Goal: Information Seeking & Learning: Check status

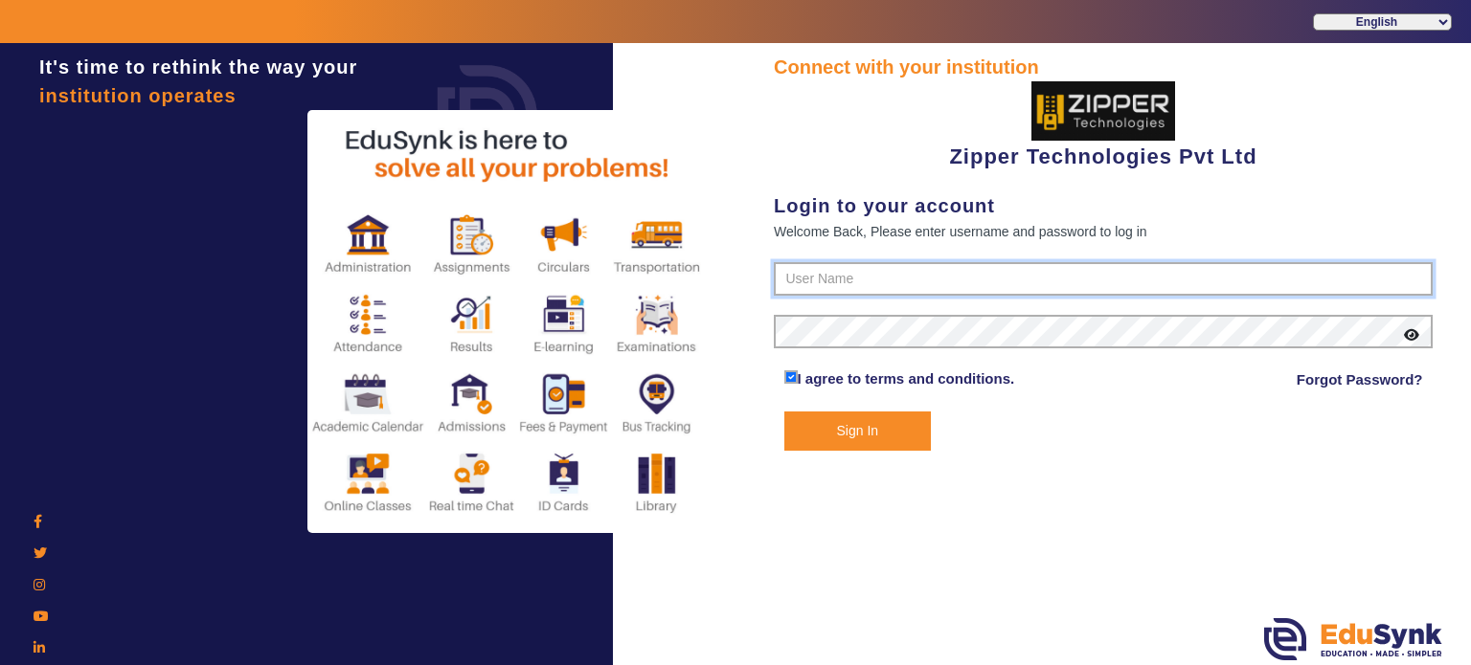
click at [854, 280] on input "text" at bounding box center [1103, 279] width 659 height 34
type input "1008790000"
click at [784, 412] on button "Sign In" at bounding box center [857, 431] width 147 height 39
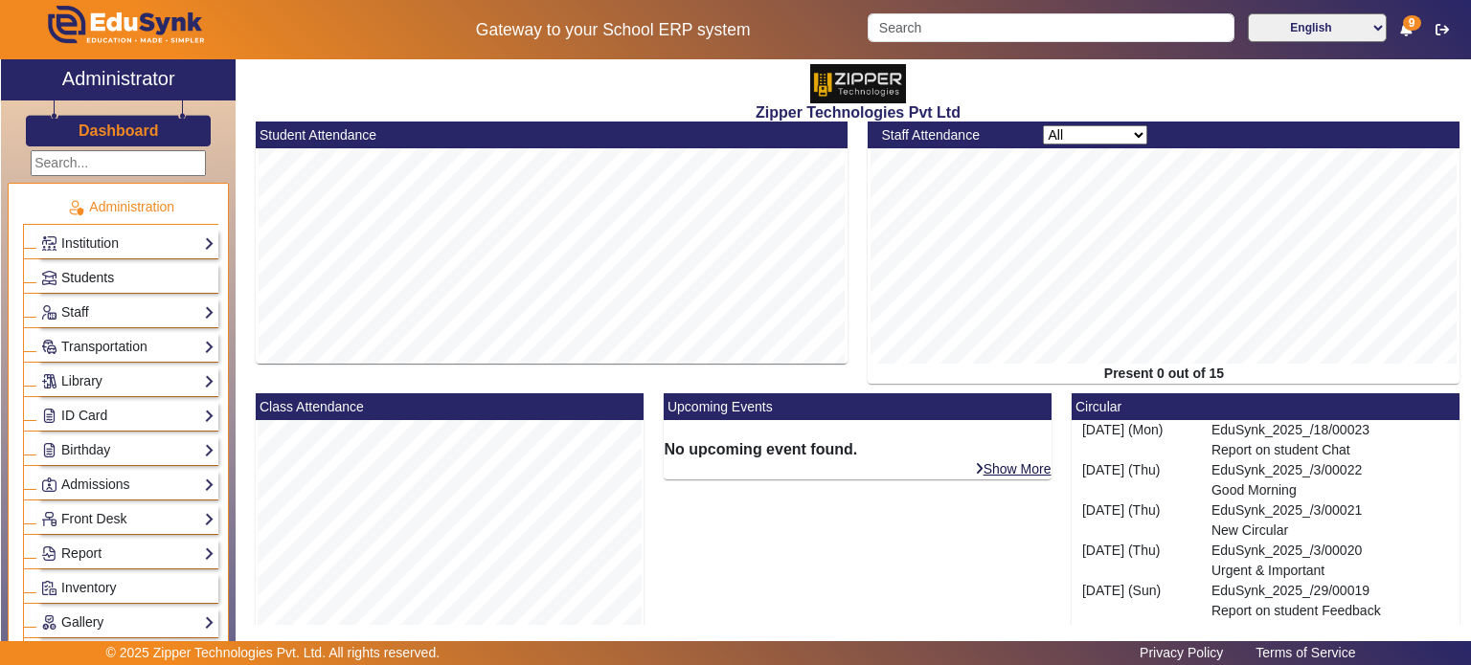
click at [111, 286] on link "Students" at bounding box center [127, 278] width 173 height 22
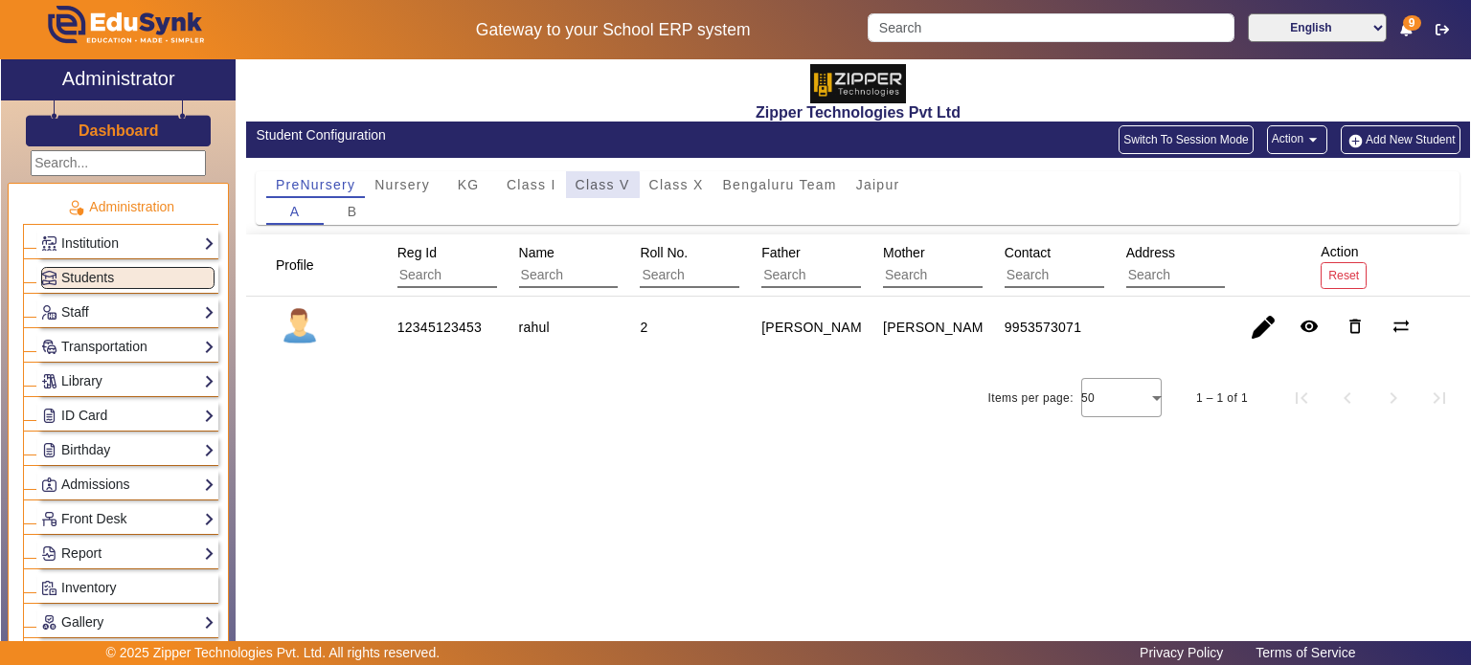
click at [599, 185] on span "Class V" at bounding box center [602, 184] width 55 height 13
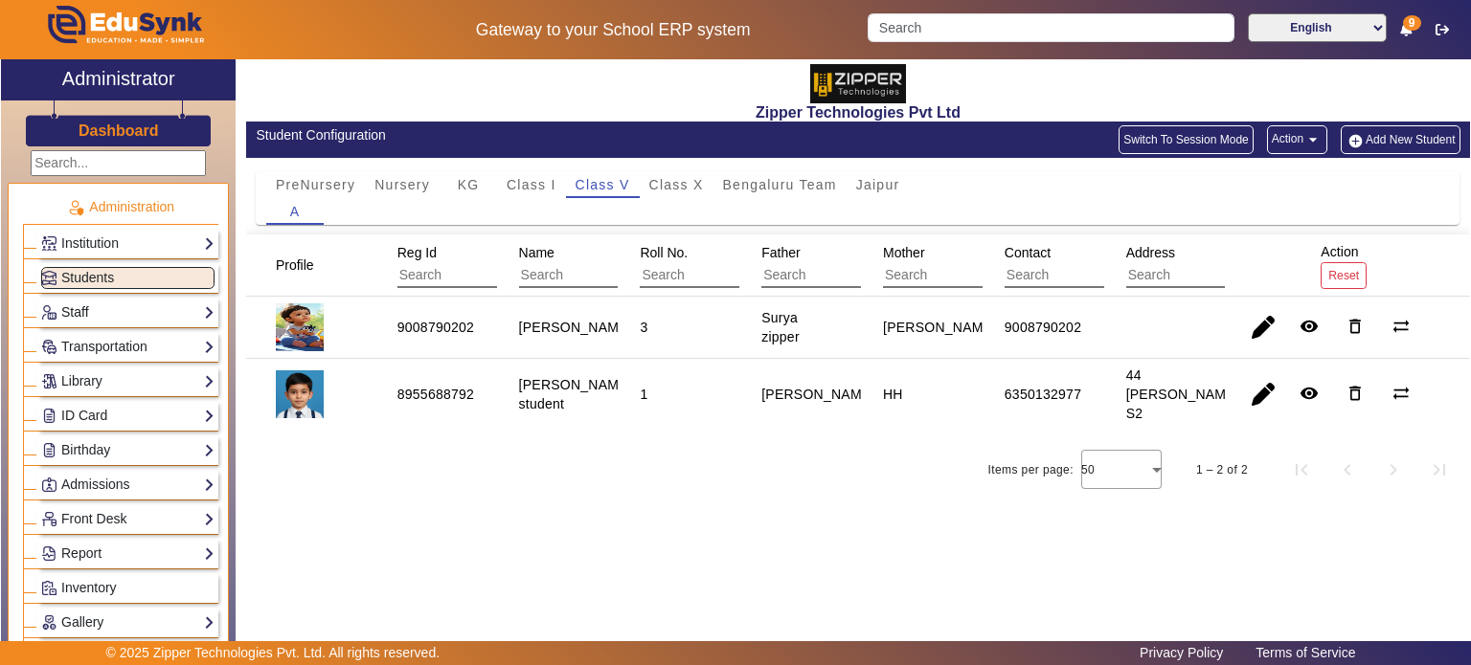
click at [115, 311] on link "Staff" at bounding box center [127, 313] width 173 height 22
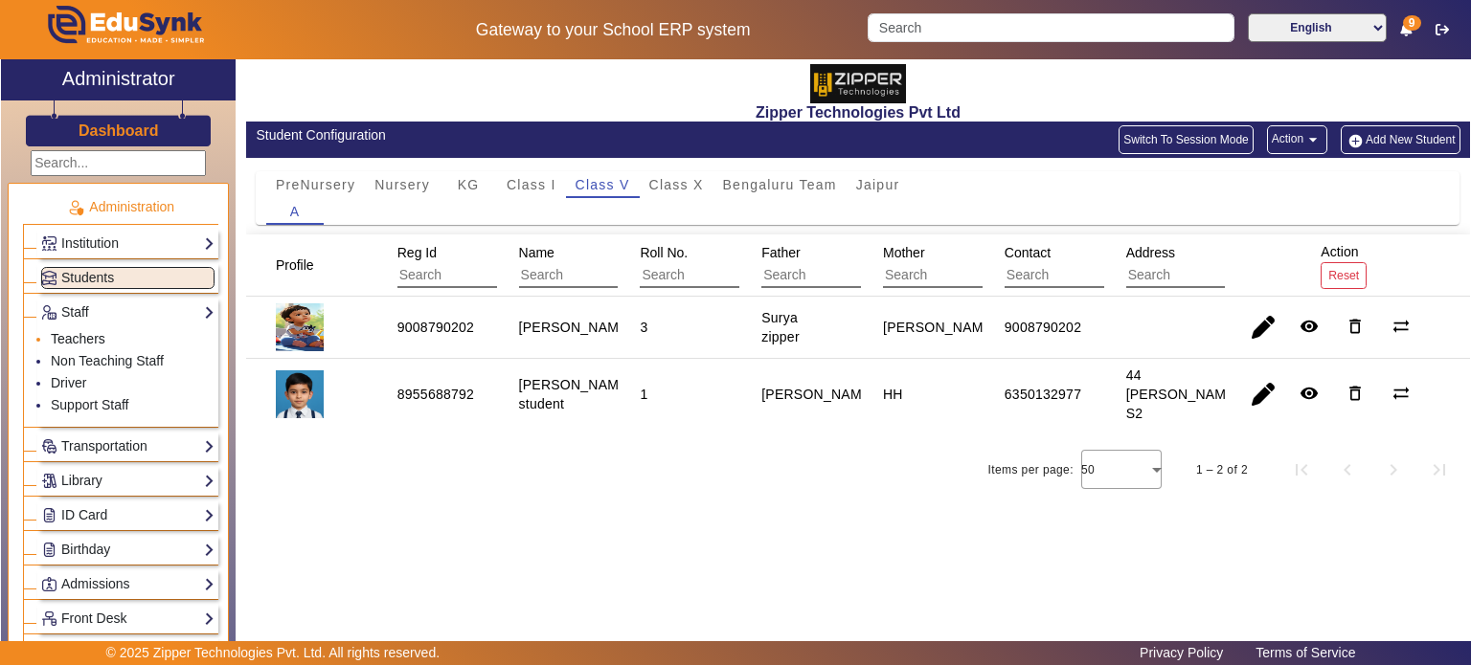
click at [95, 332] on link "Teachers" at bounding box center [78, 338] width 55 height 15
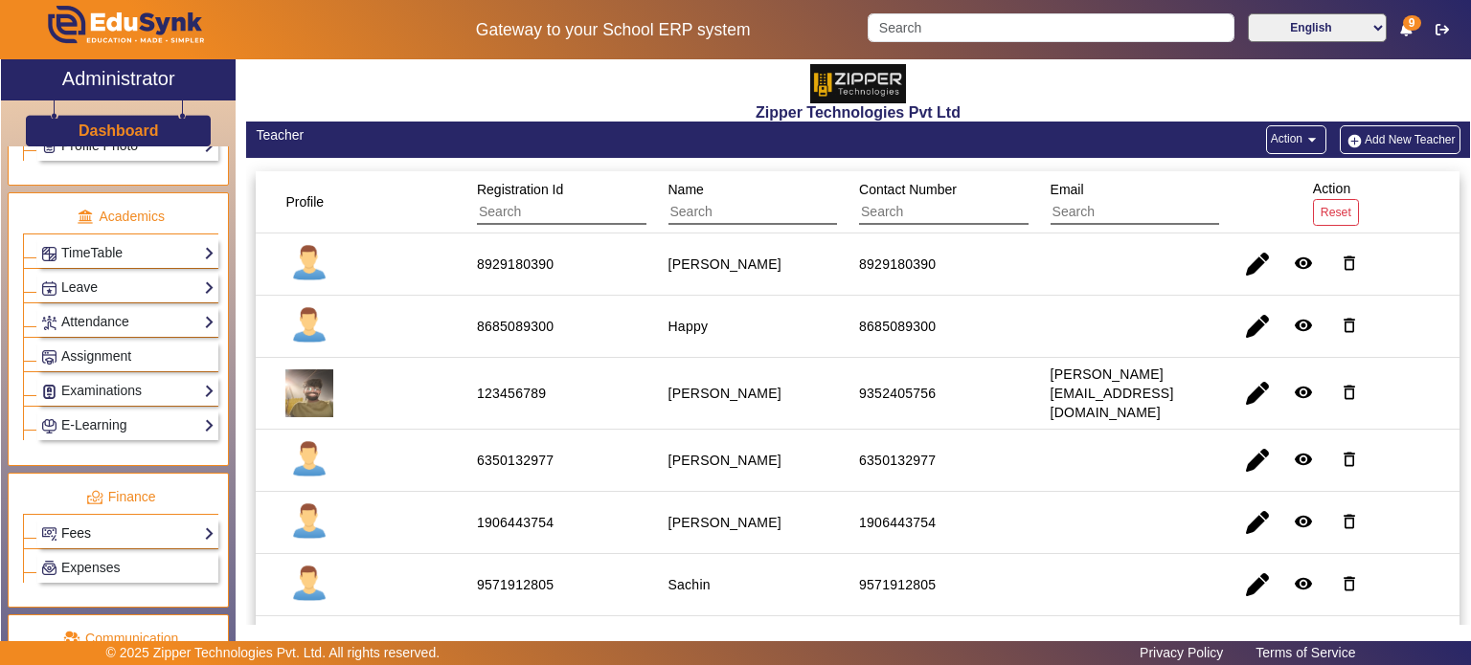
click at [131, 523] on link "Fees" at bounding box center [127, 534] width 173 height 22
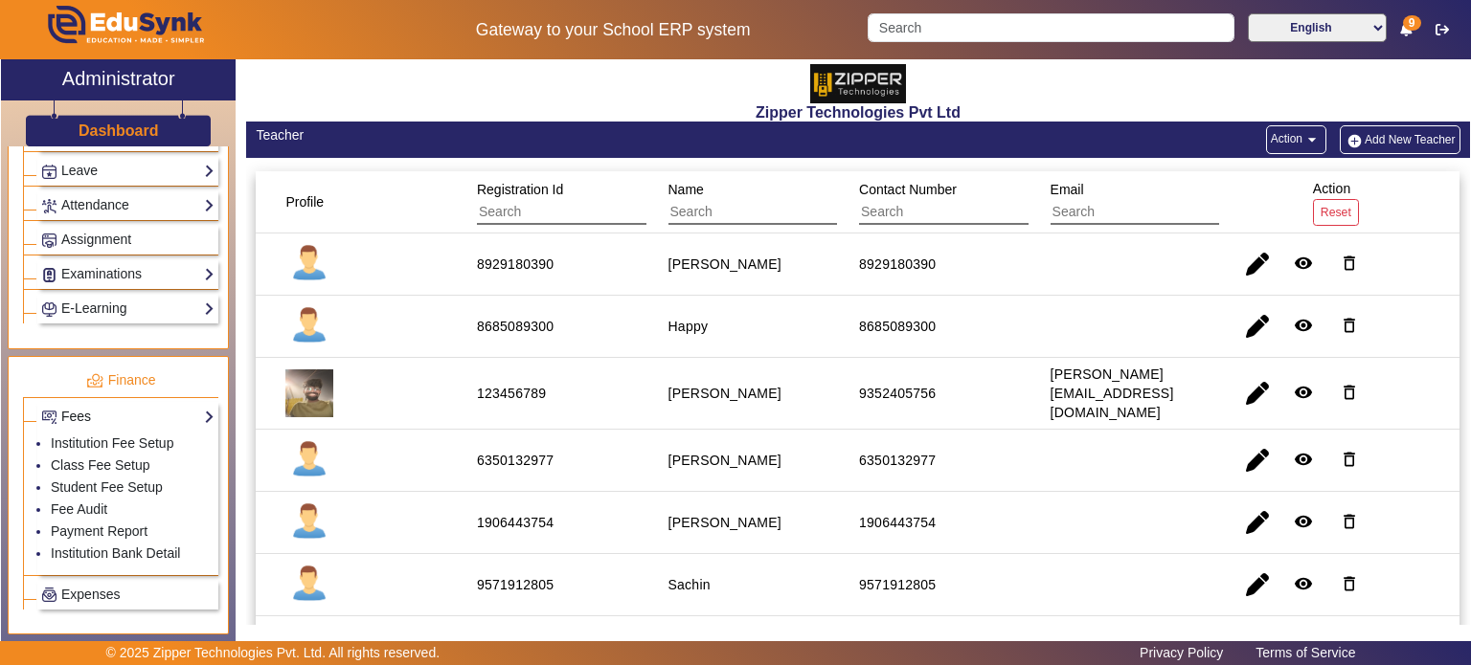
scroll to position [804, 0]
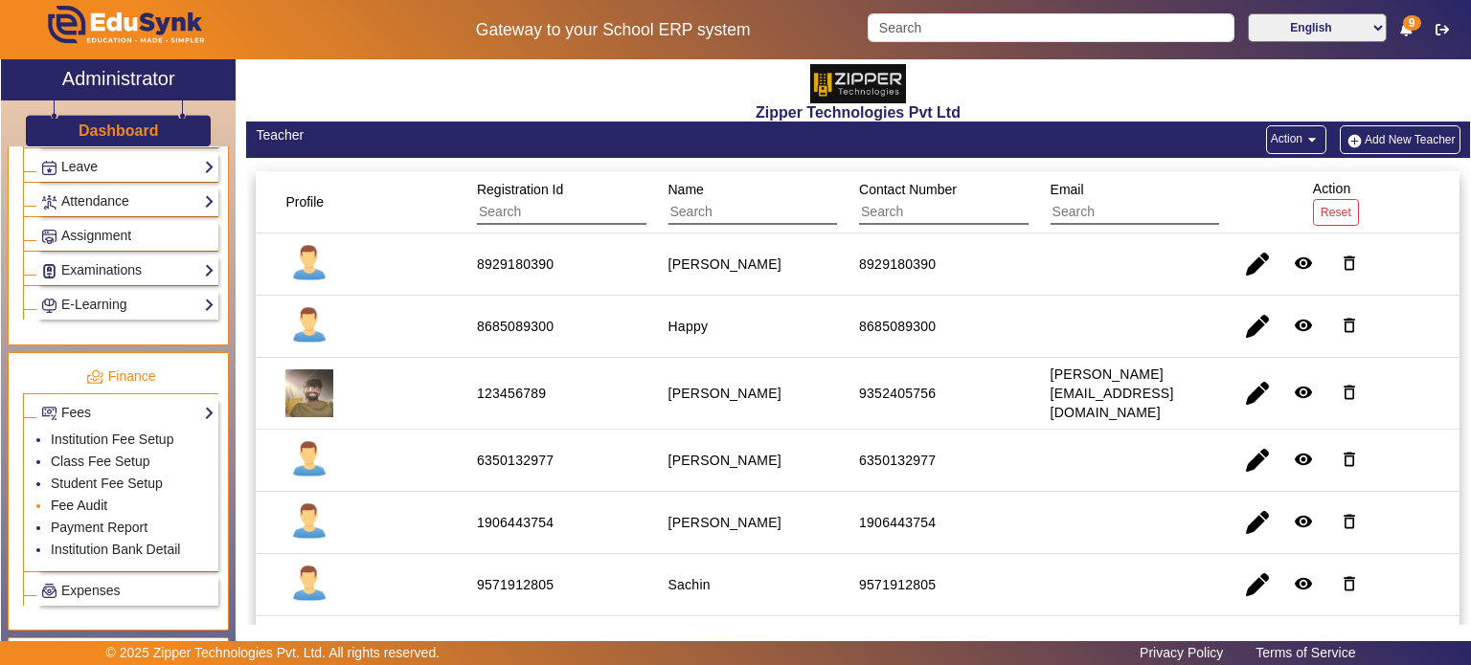
click at [93, 498] on link "Fee Audit" at bounding box center [79, 505] width 56 height 15
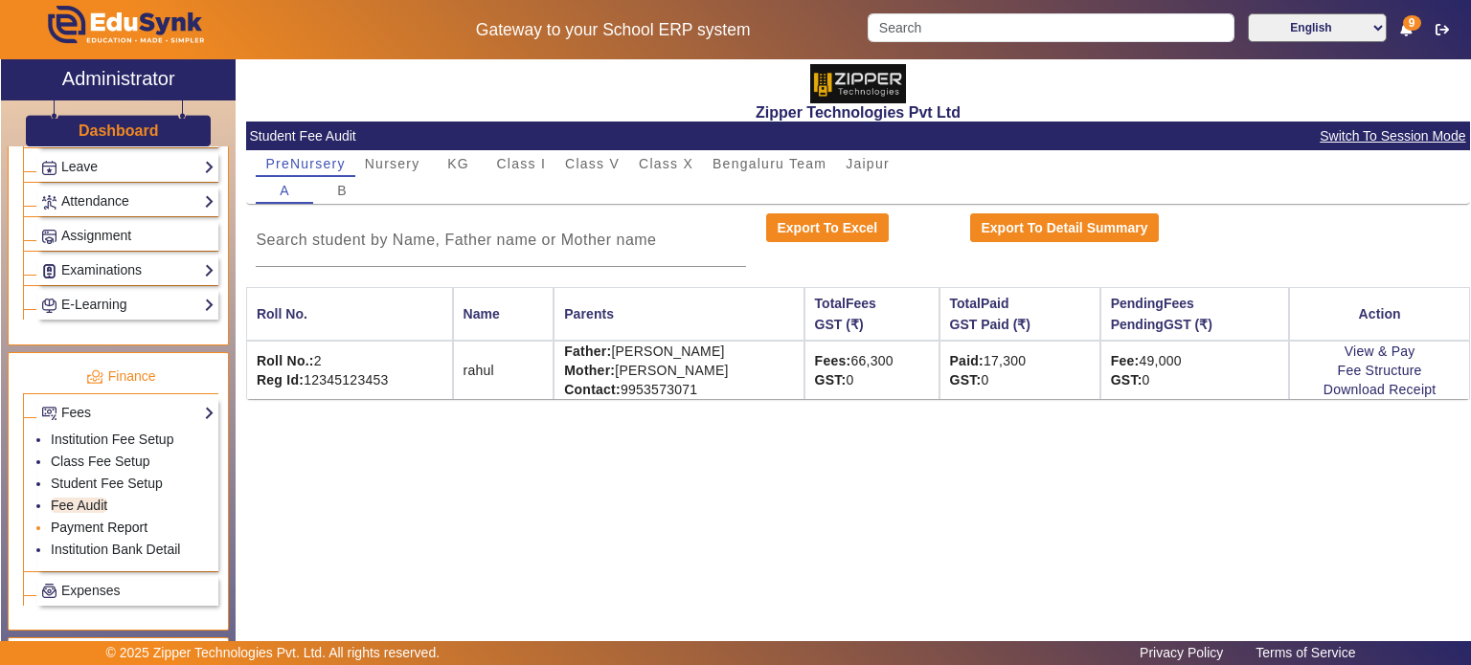
click at [115, 523] on link "Payment Report" at bounding box center [99, 527] width 97 height 15
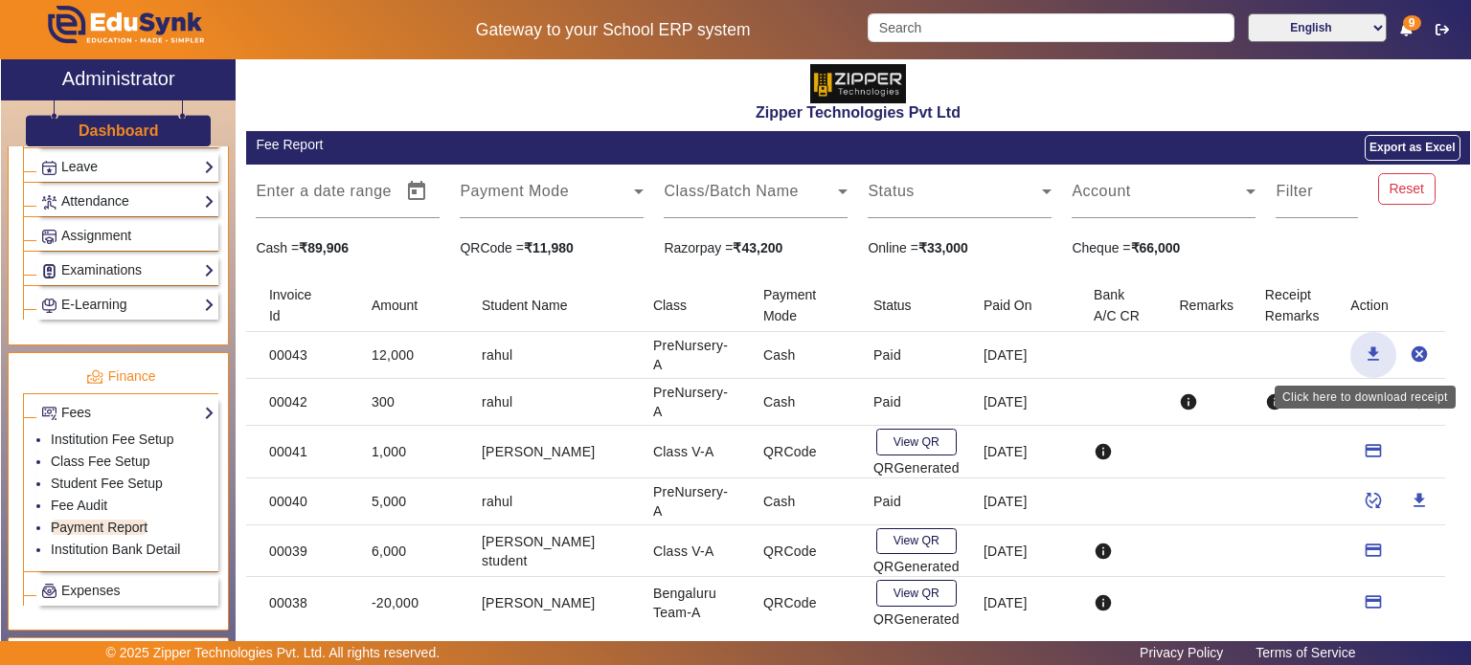
click at [1363, 351] on mat-icon "download" at bounding box center [1372, 354] width 19 height 19
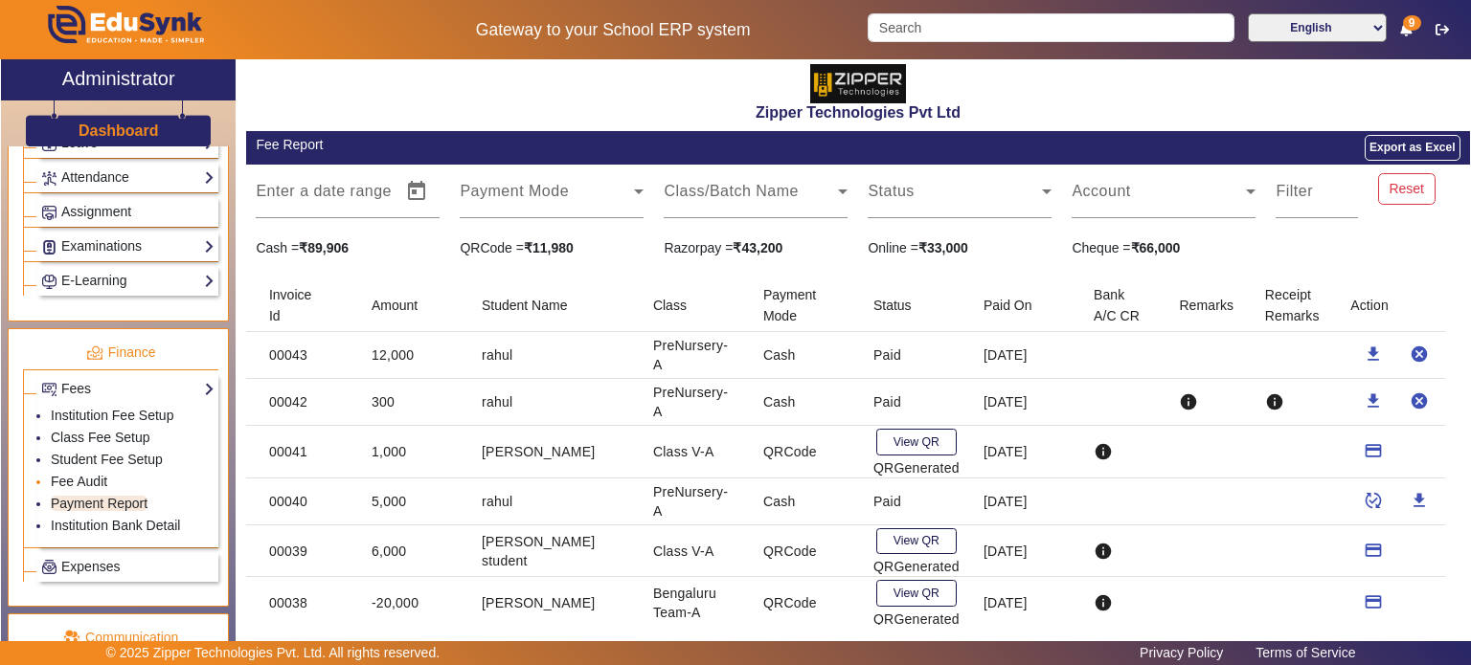
scroll to position [766, 0]
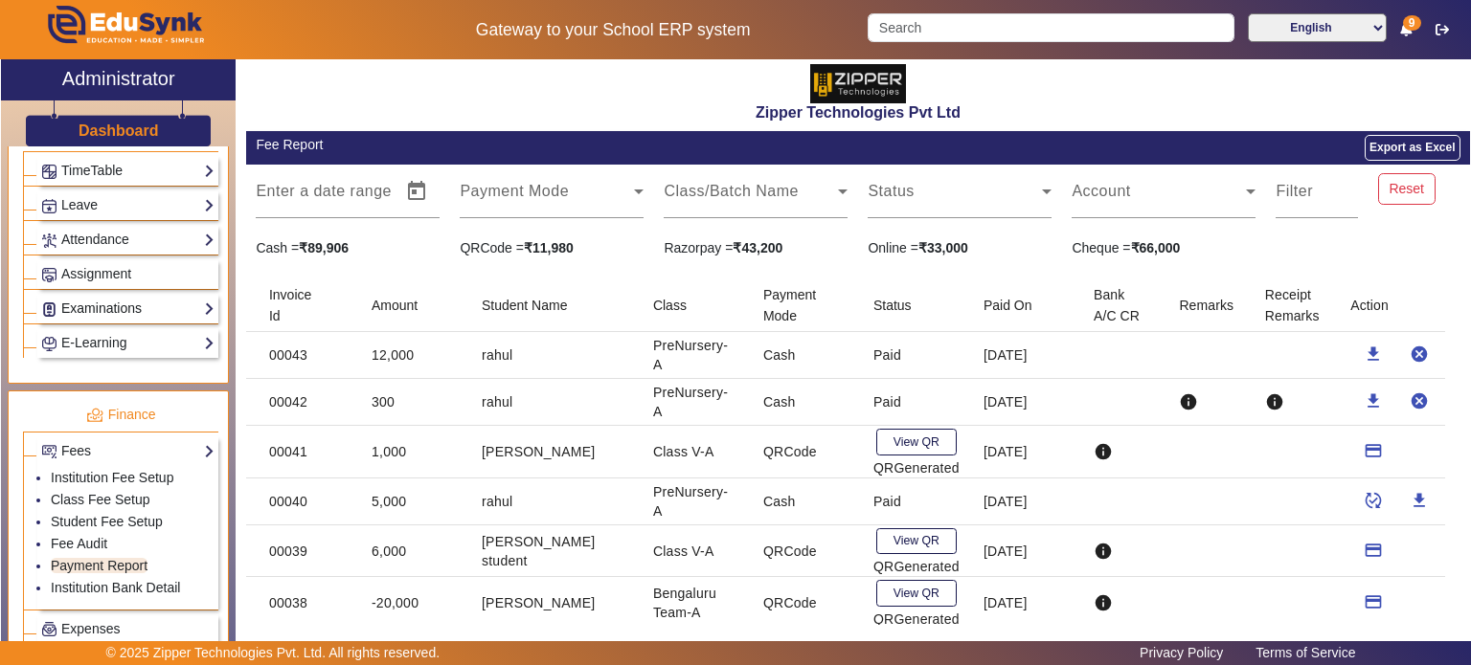
click at [141, 302] on link "Examinations" at bounding box center [127, 309] width 173 height 22
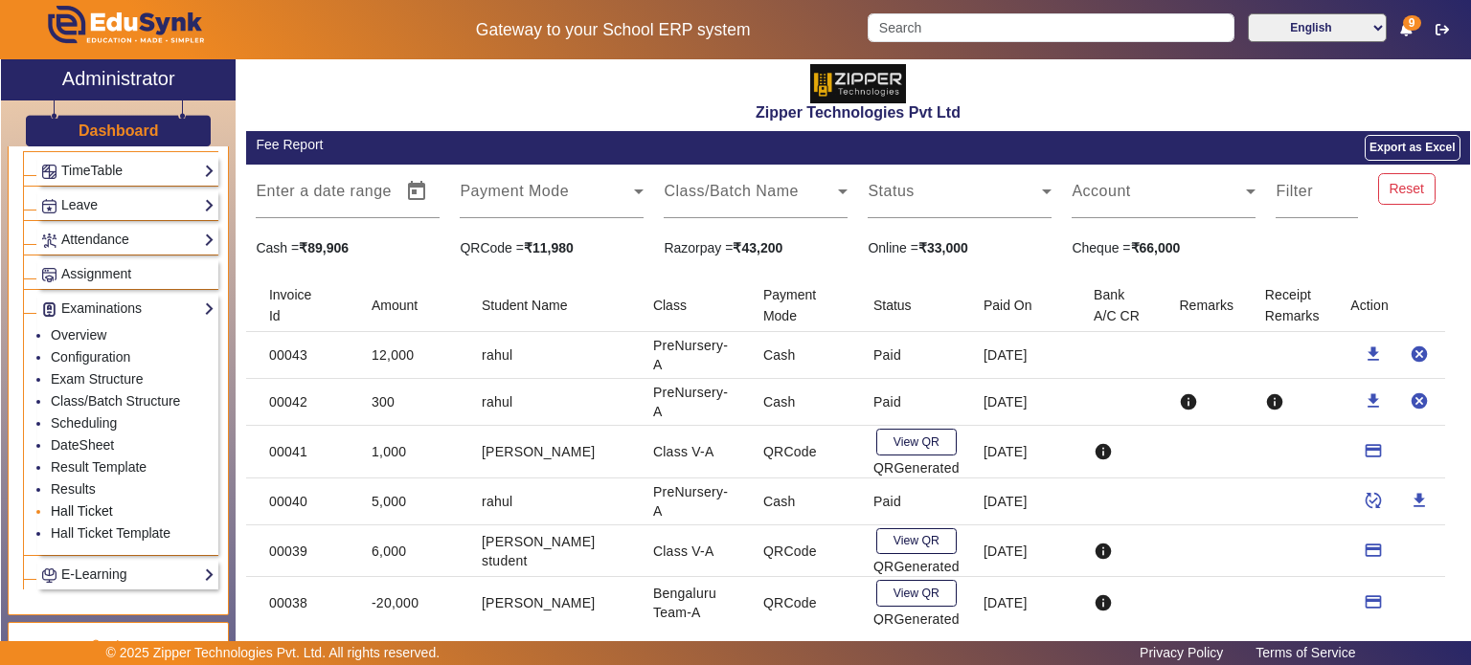
click at [90, 504] on link "Hall Ticket" at bounding box center [82, 511] width 62 height 15
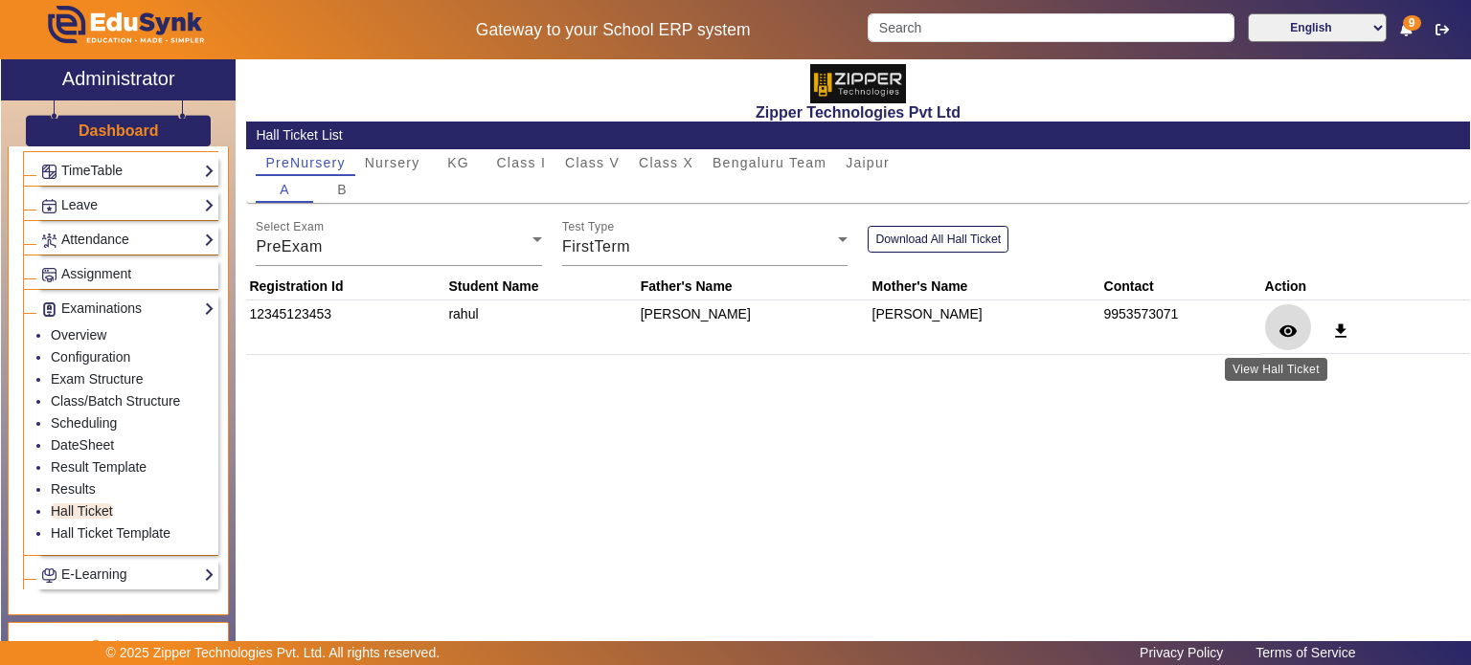
click at [1265, 333] on span at bounding box center [1288, 327] width 46 height 46
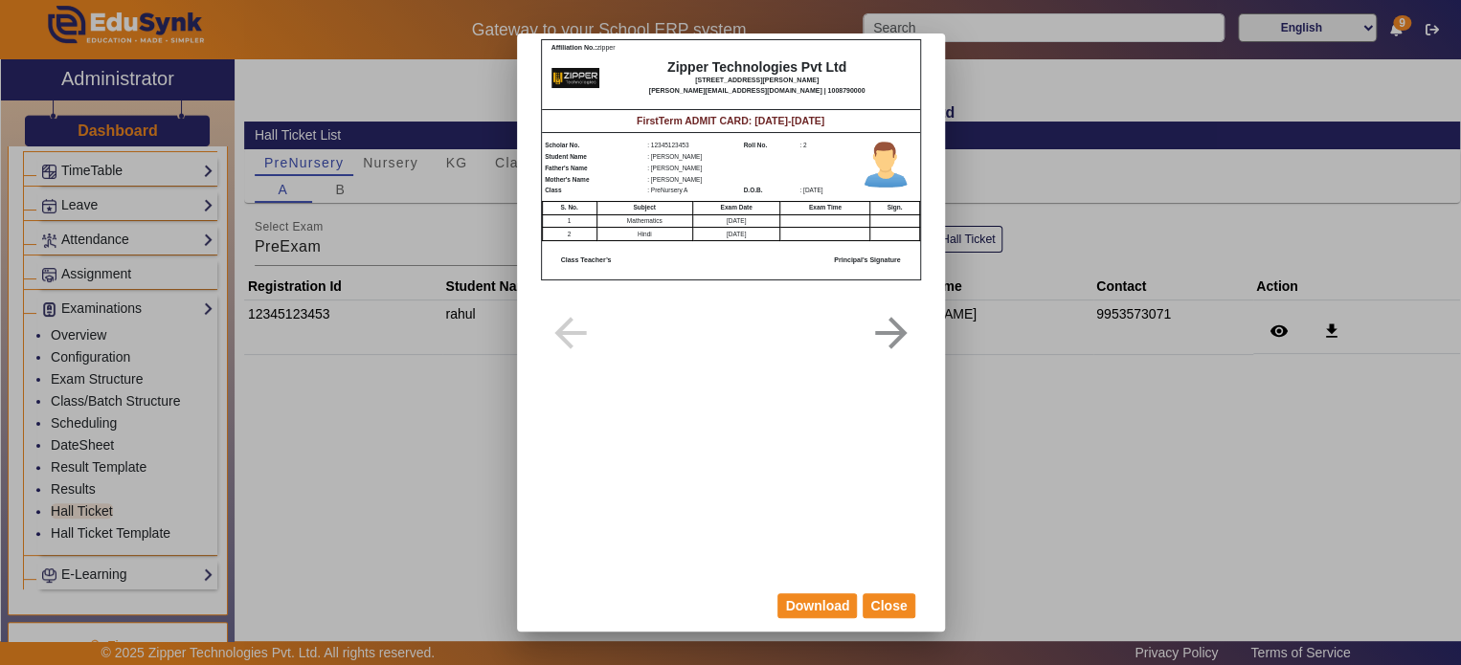
click at [114, 484] on div at bounding box center [730, 332] width 1461 height 665
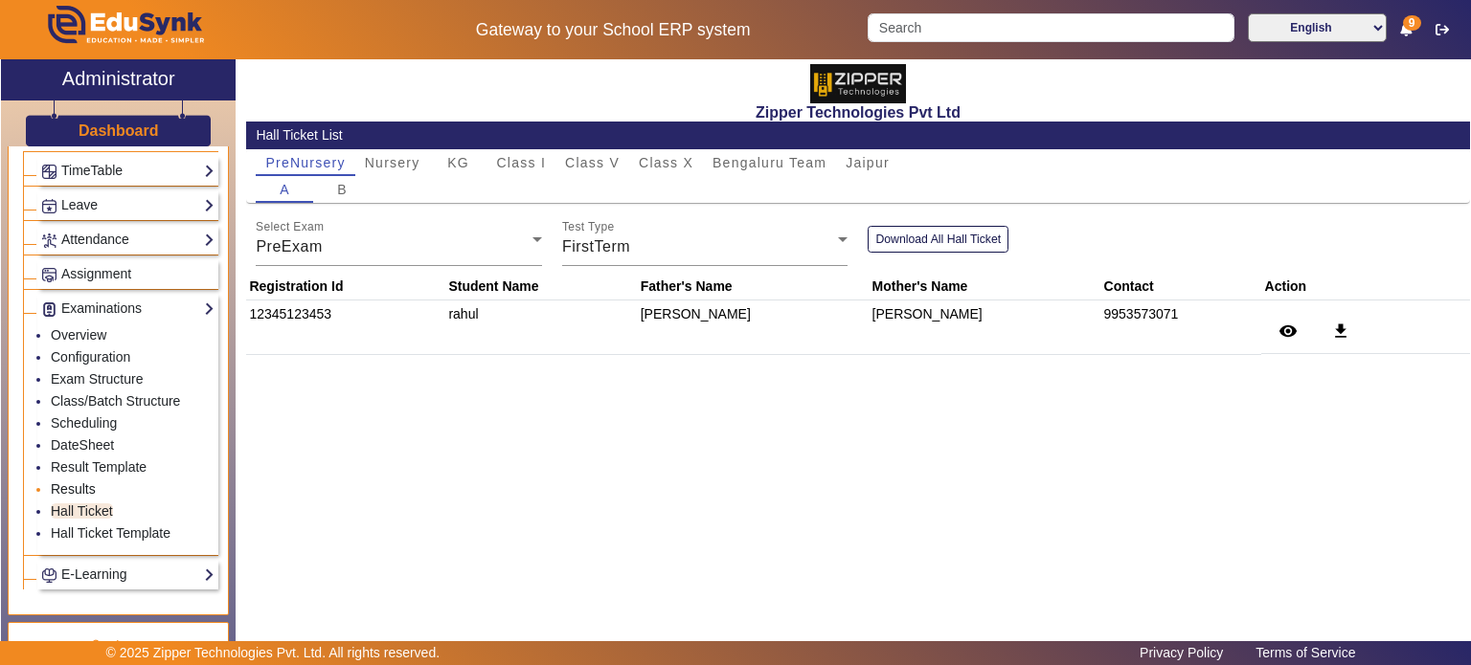
click at [89, 482] on link "Results" at bounding box center [73, 489] width 45 height 15
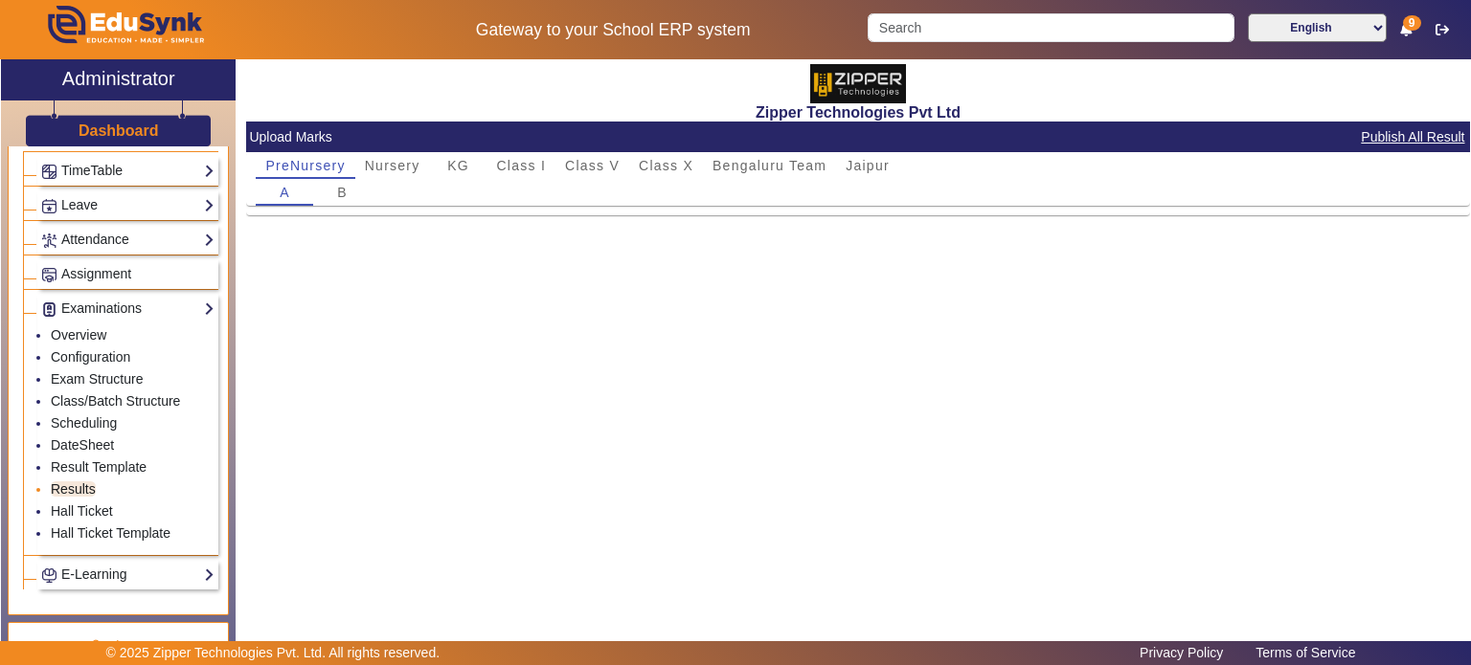
click at [89, 482] on link "Results" at bounding box center [73, 489] width 45 height 15
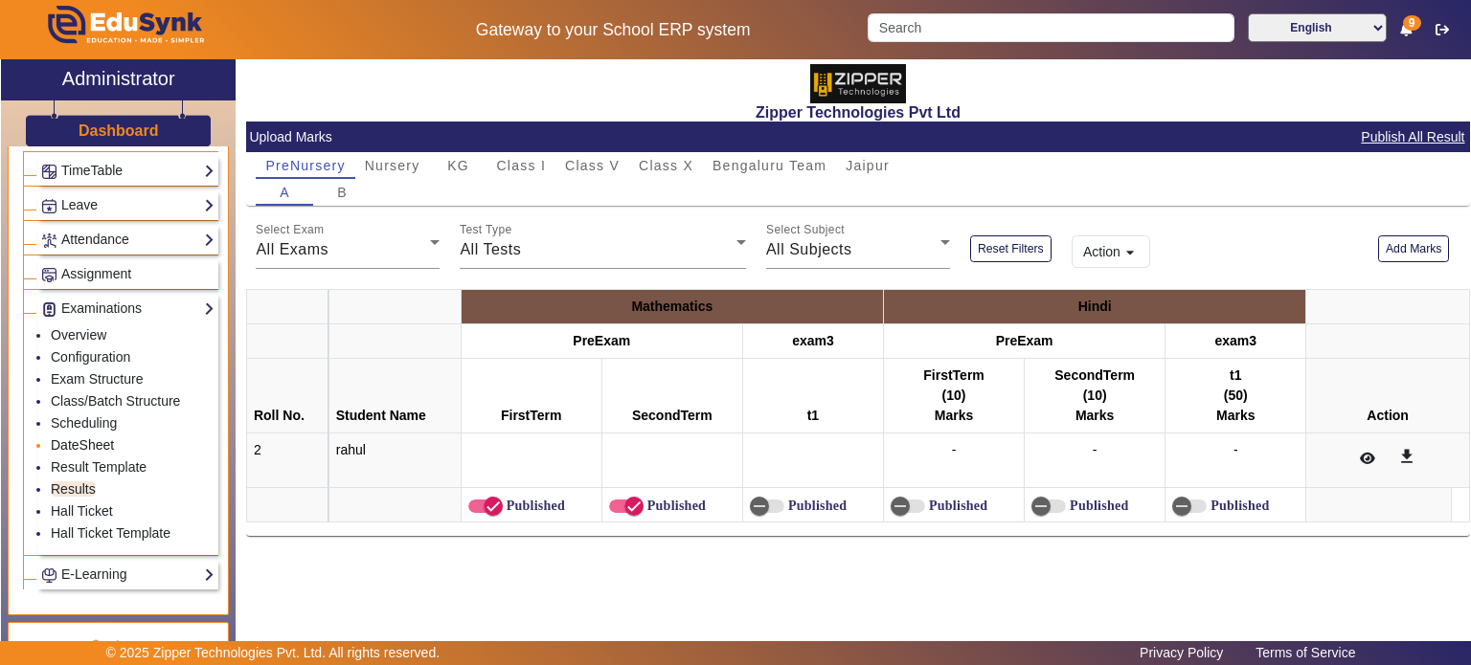
click at [100, 440] on link "DateSheet" at bounding box center [82, 445] width 63 height 15
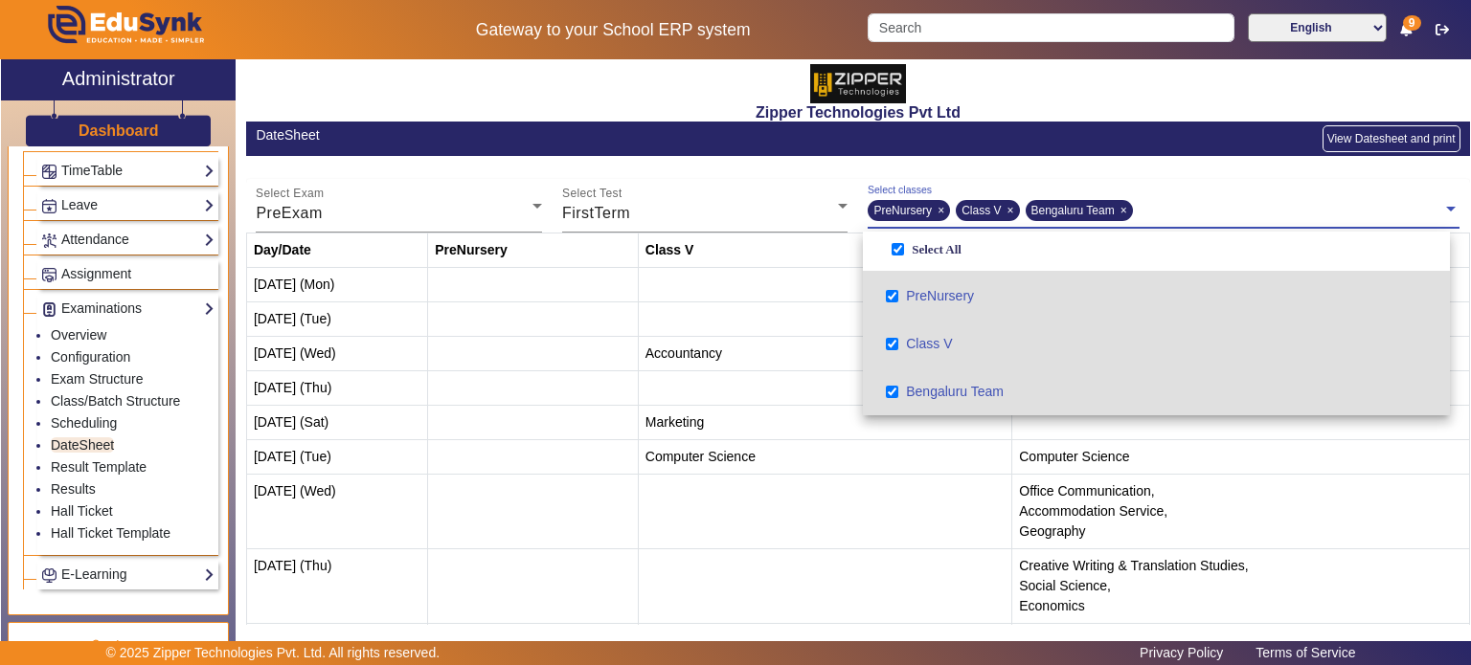
click at [1187, 217] on input "text" at bounding box center [1288, 209] width 310 height 18
click at [1187, 176] on edusynk-session-class at bounding box center [858, 174] width 1224 height 10
click at [937, 211] on icon "×" at bounding box center [940, 210] width 7 height 17
checkbox input "false"
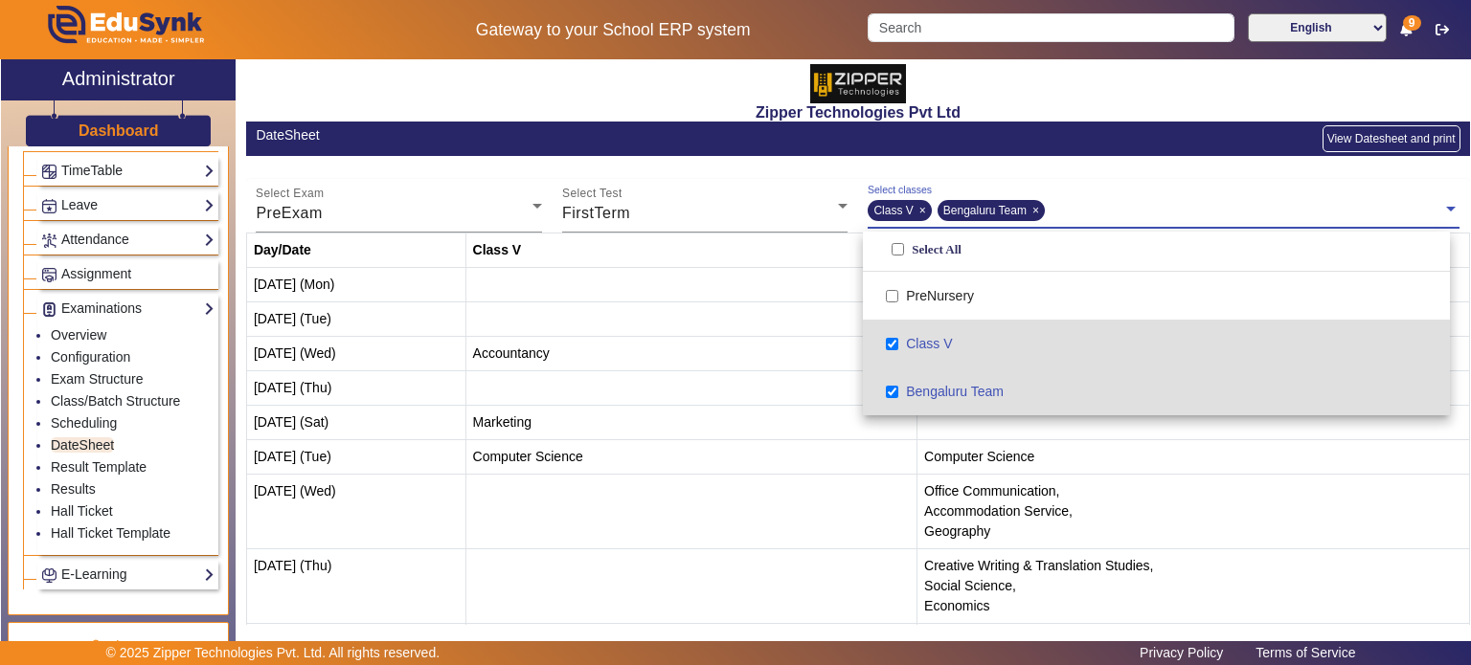
click at [919, 211] on icon "×" at bounding box center [922, 210] width 7 height 17
checkbox input "false"
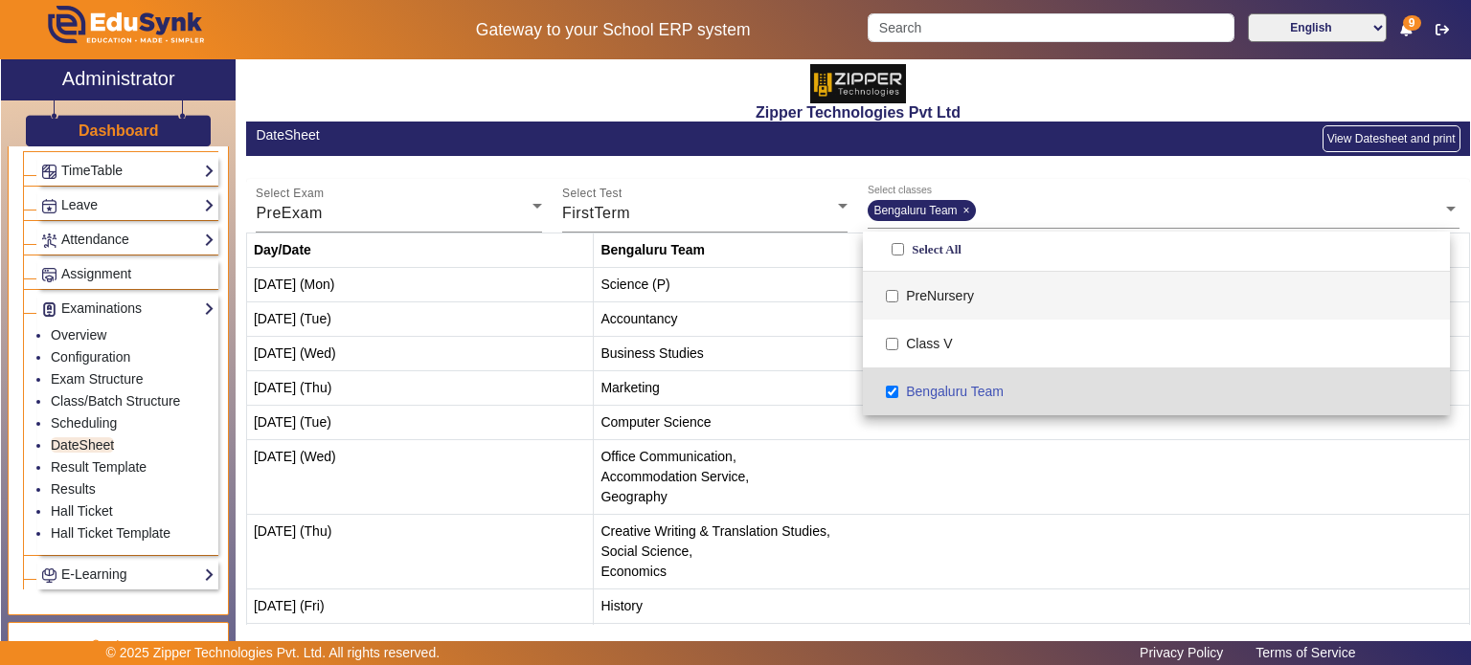
click at [1360, 132] on button "View Datesheet and print" at bounding box center [1391, 138] width 138 height 27
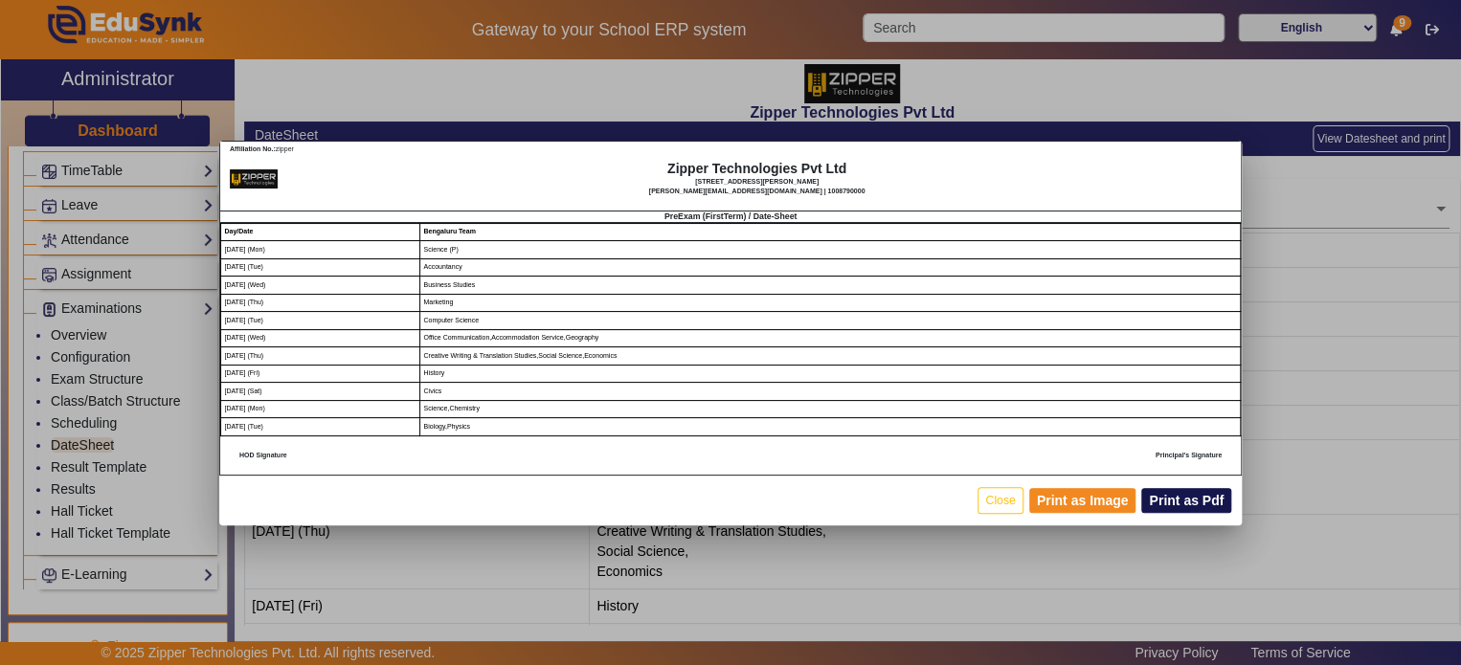
click at [1164, 510] on button "Print as Pdf" at bounding box center [1186, 500] width 90 height 25
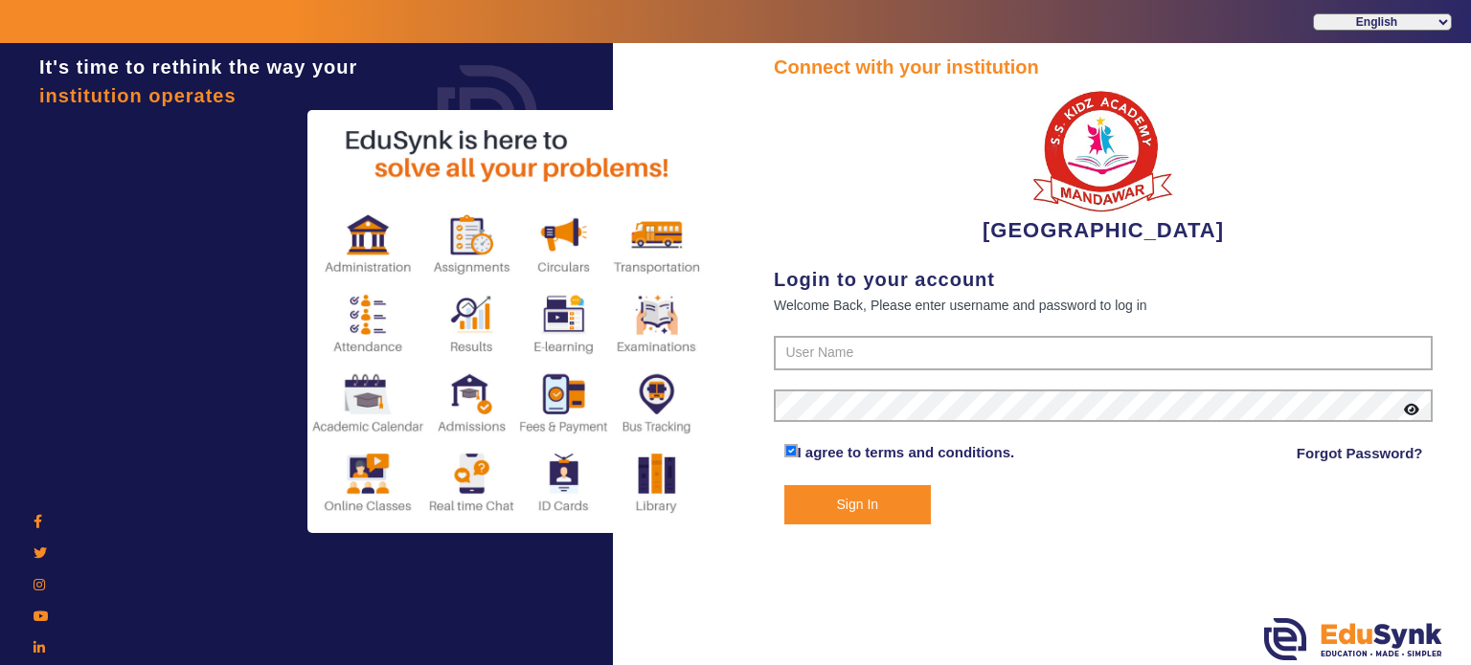
drag, startPoint x: 845, startPoint y: 378, endPoint x: 845, endPoint y: 363, distance: 15.4
click at [845, 363] on form "I agree to terms and conditions. Forgot Password? Sign In" at bounding box center [1103, 430] width 659 height 189
click at [845, 363] on input "text" at bounding box center [1103, 353] width 659 height 34
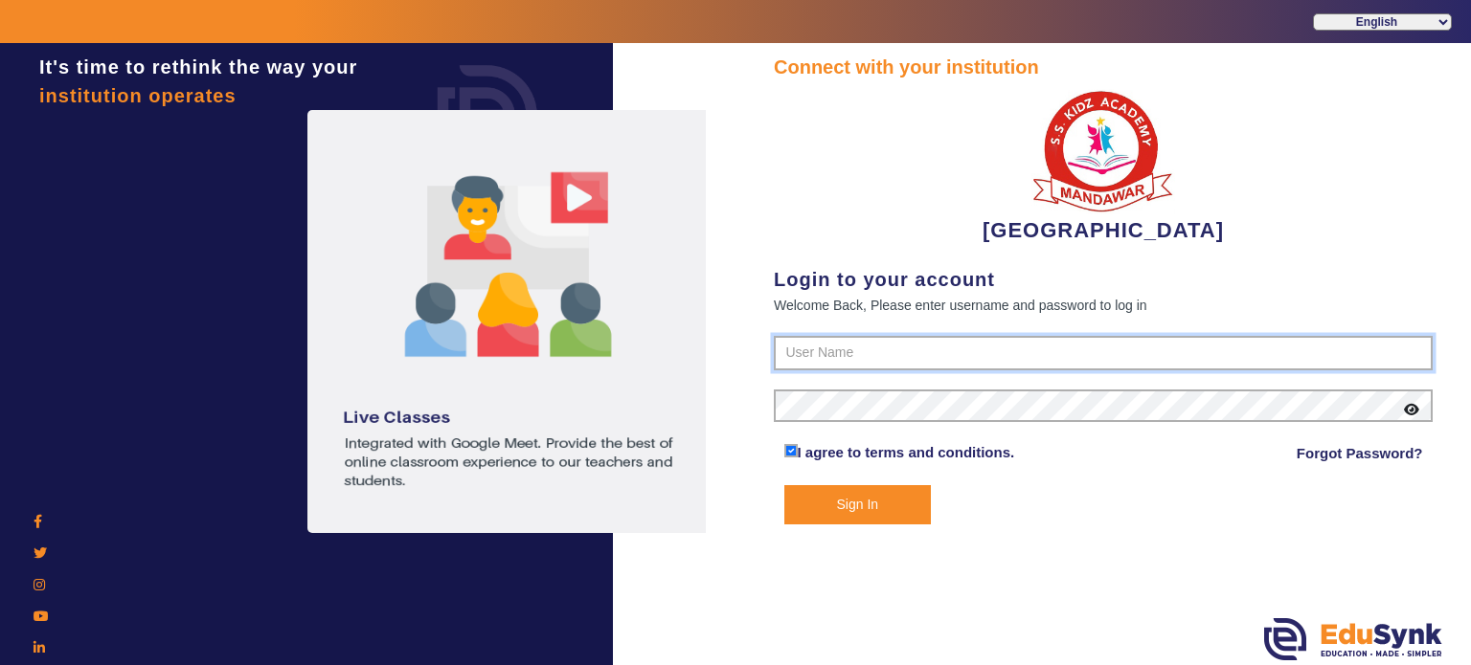
type input "9928895959"
click at [784, 485] on button "Sign In" at bounding box center [857, 504] width 147 height 39
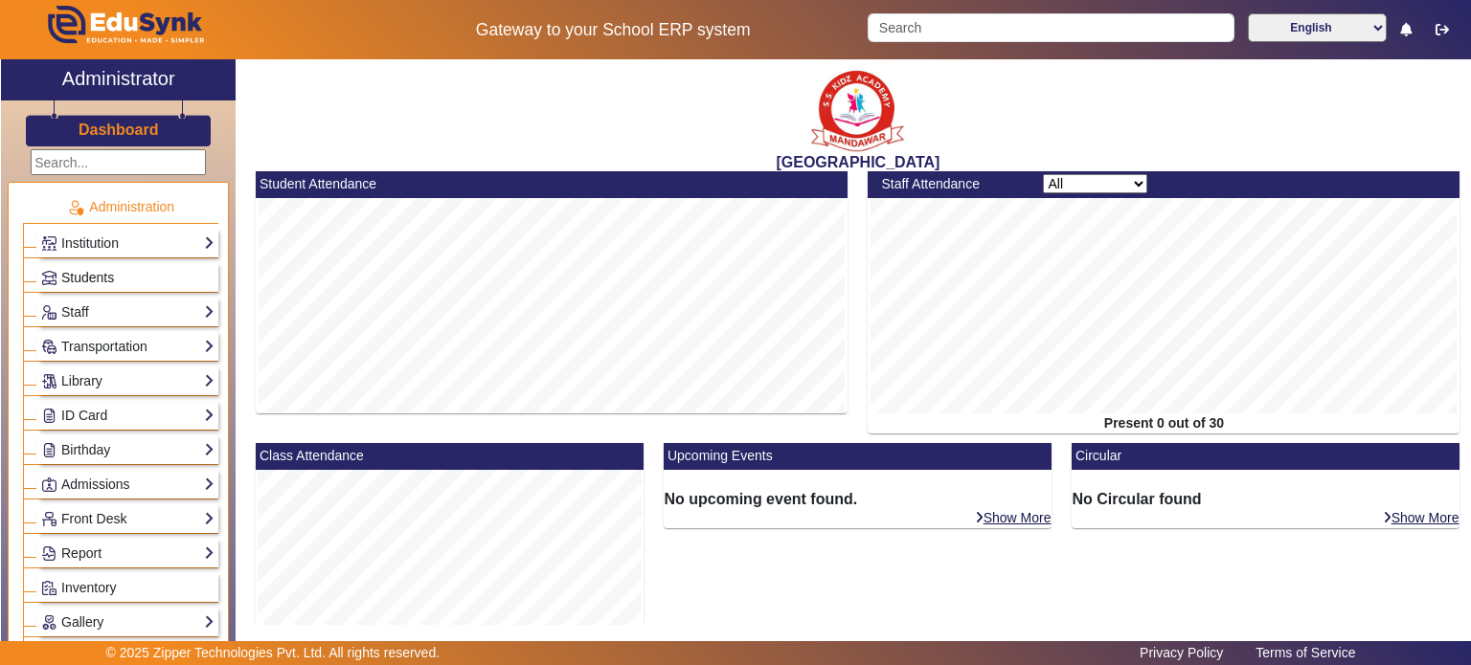
click at [119, 275] on link "Students" at bounding box center [127, 278] width 173 height 22
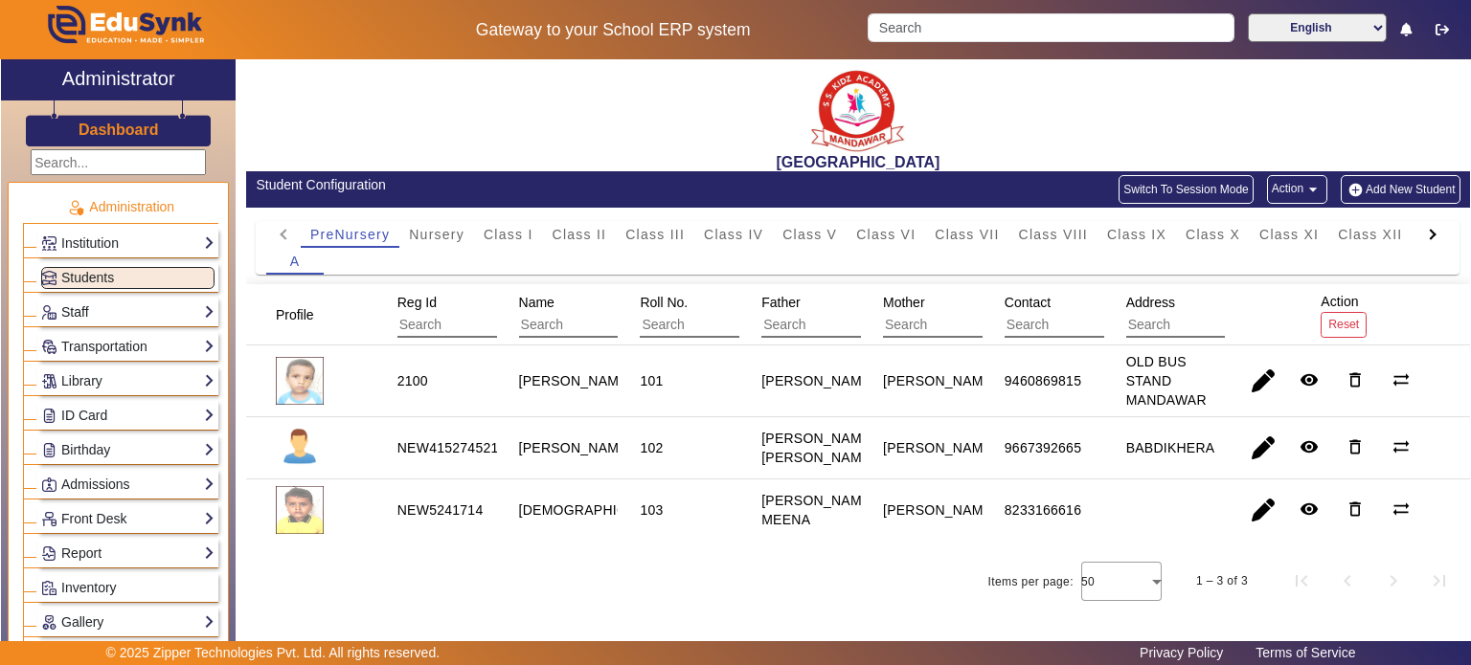
click at [113, 312] on link "Staff" at bounding box center [127, 313] width 173 height 22
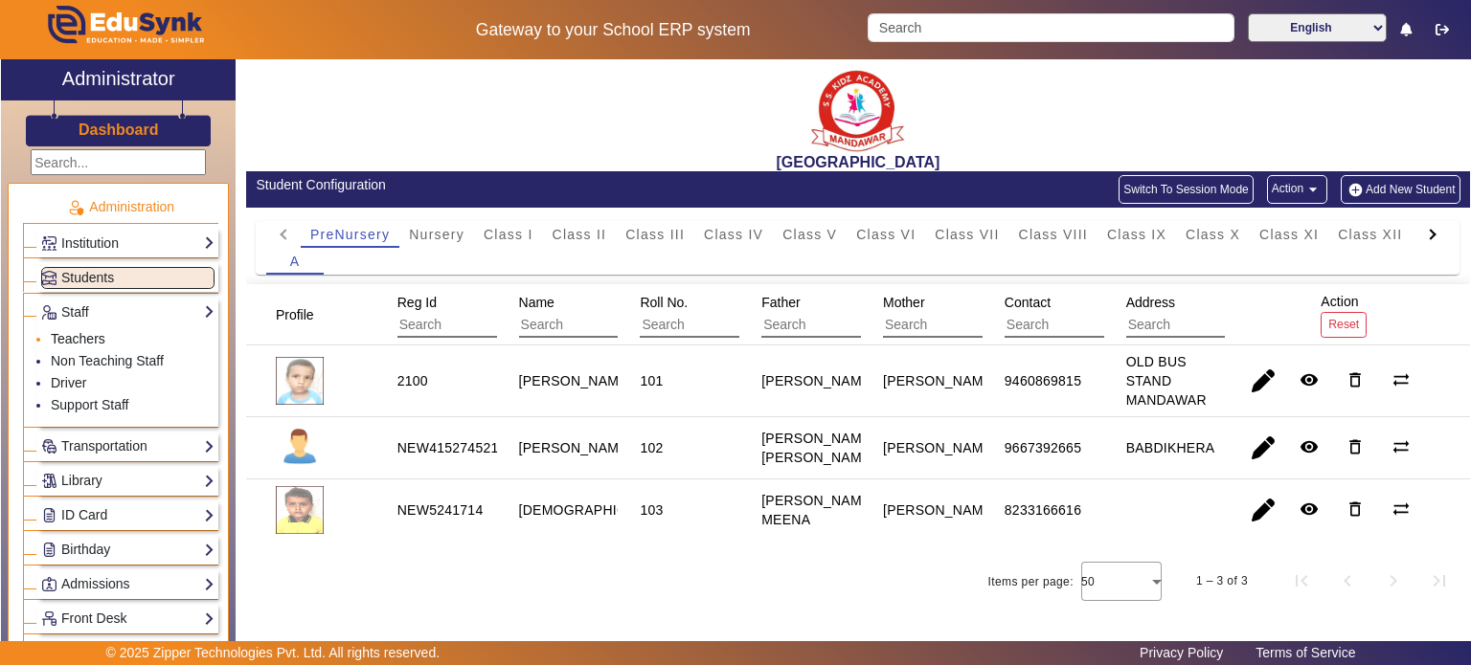
click at [98, 336] on link "Teachers" at bounding box center [78, 338] width 55 height 15
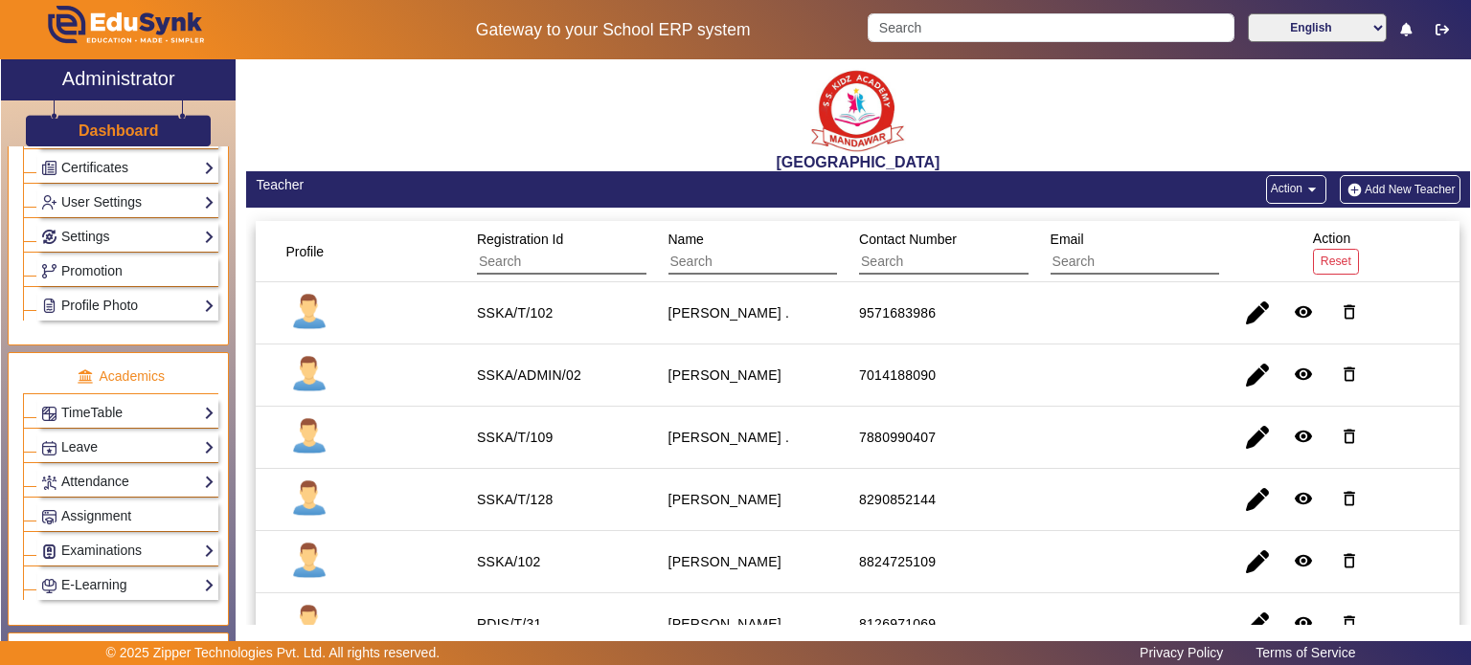
scroll to position [727, 0]
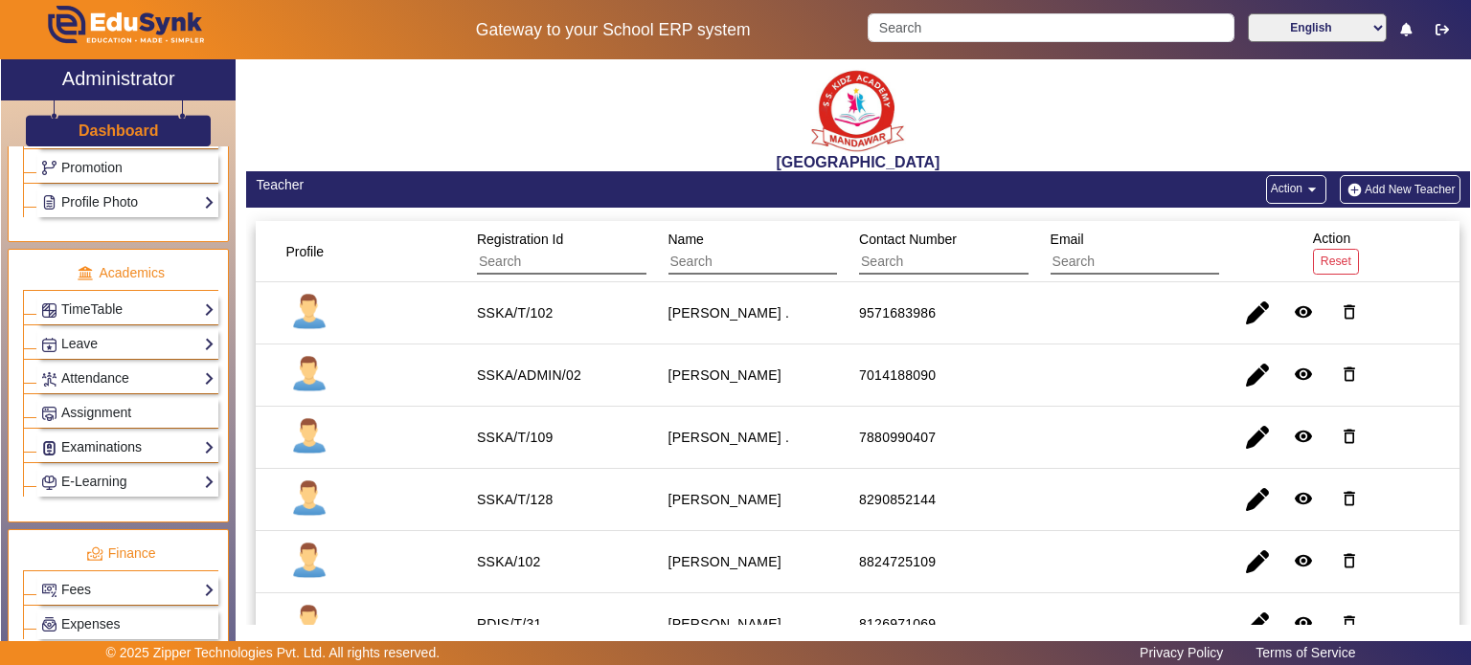
click at [118, 437] on link "Examinations" at bounding box center [127, 448] width 173 height 22
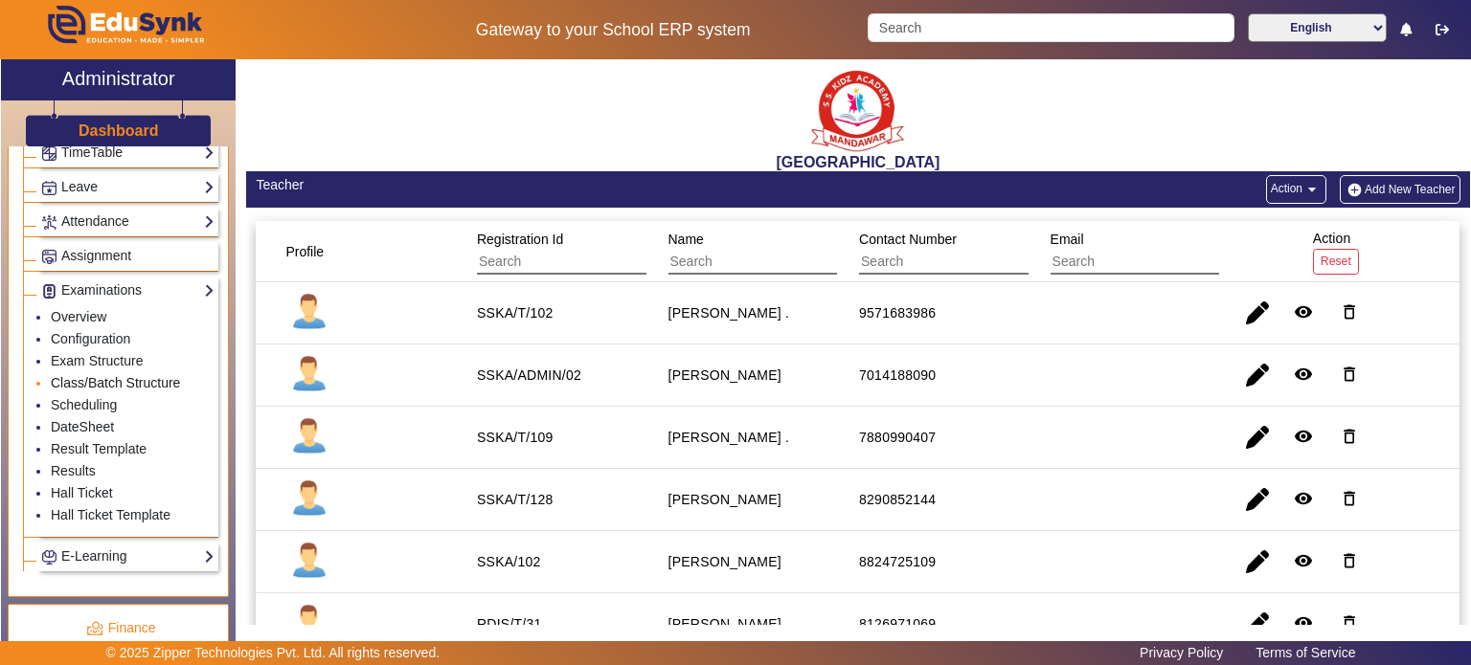
scroll to position [785, 0]
click at [88, 461] on li "Results" at bounding box center [133, 472] width 164 height 22
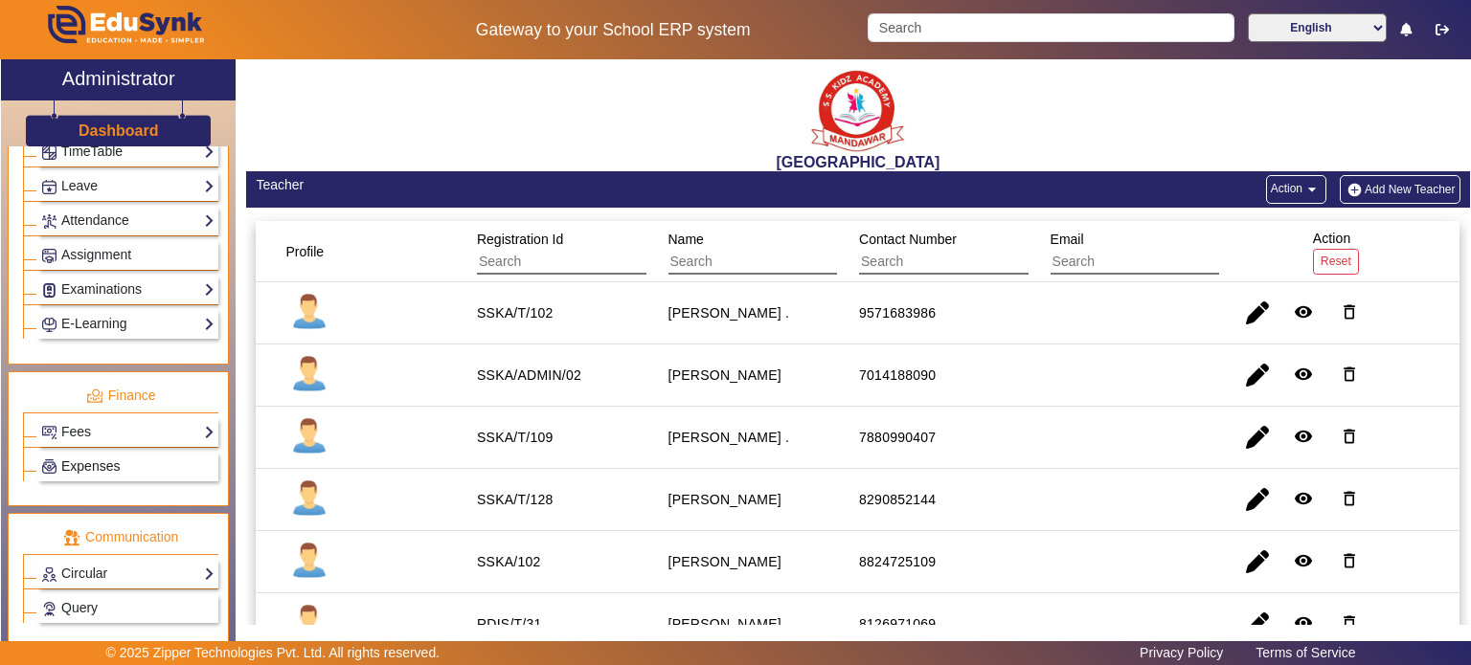
click at [88, 459] on span "Expenses" at bounding box center [90, 466] width 58 height 15
click at [125, 286] on link "Examinations" at bounding box center [127, 290] width 173 height 22
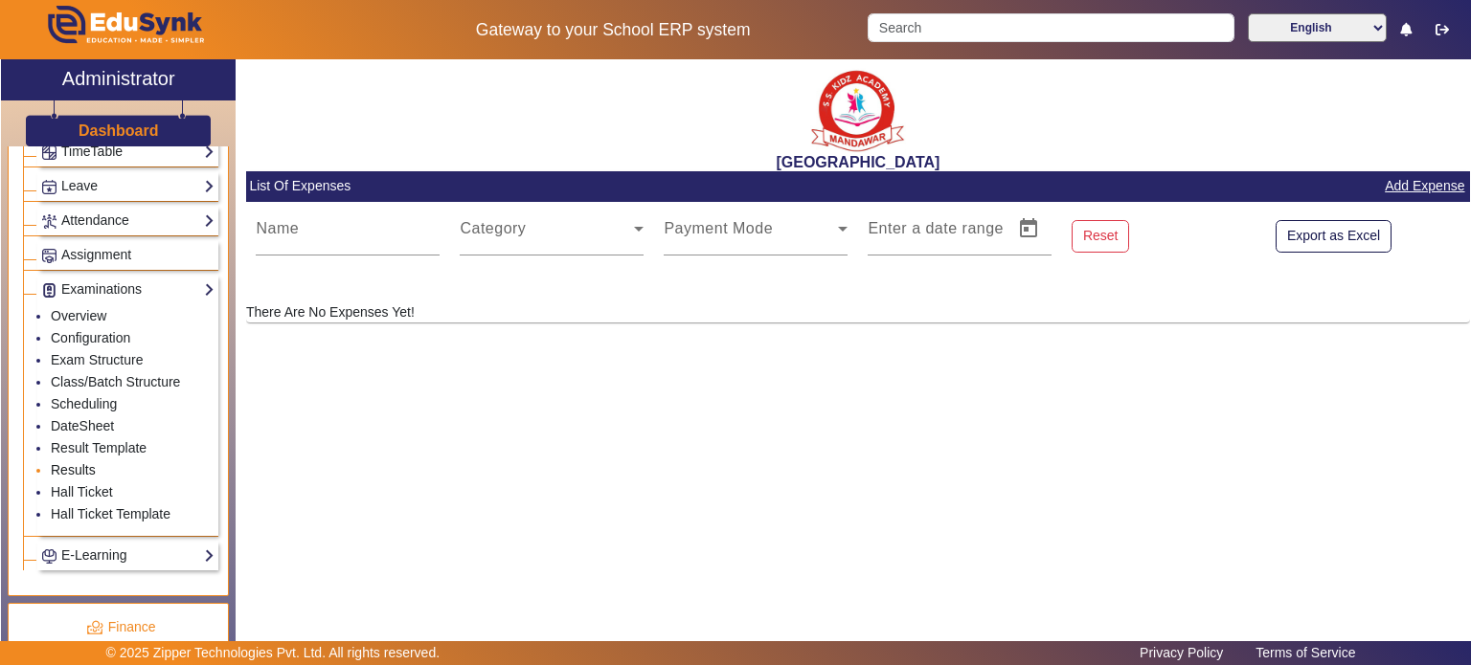
click at [84, 462] on link "Results" at bounding box center [73, 469] width 45 height 15
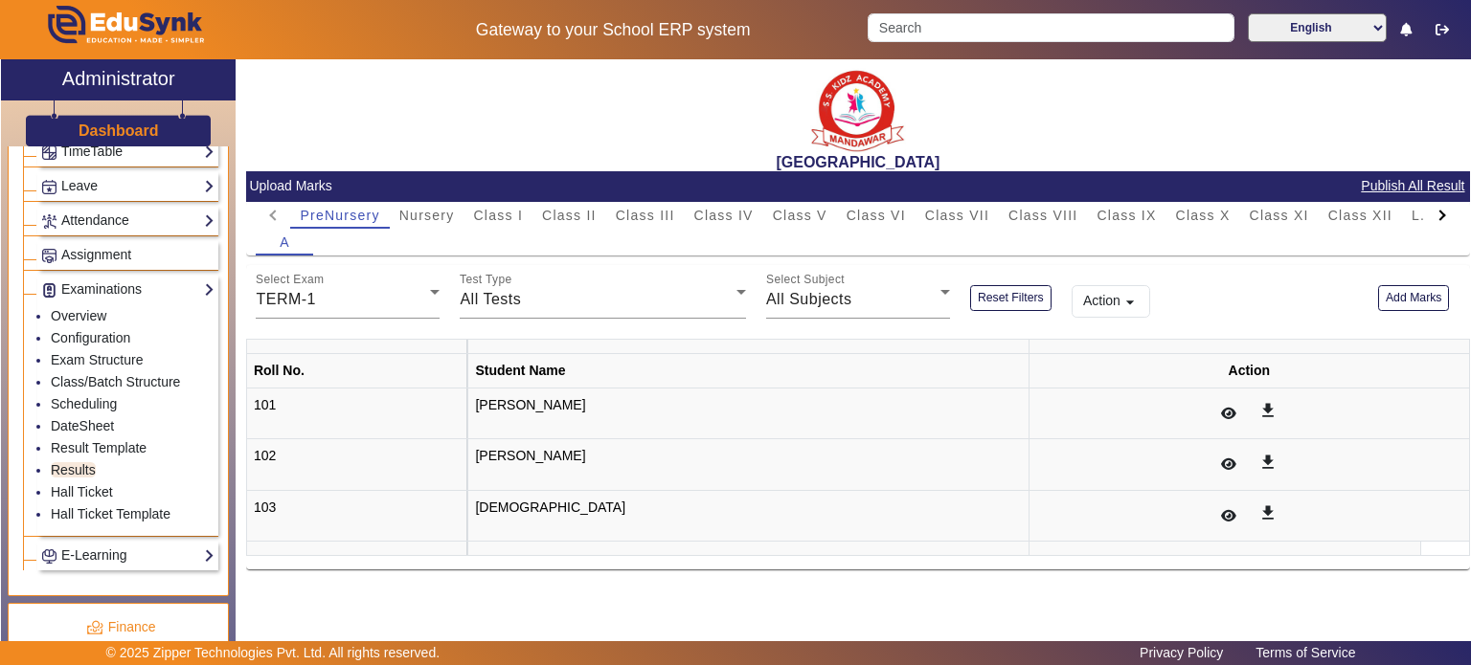
click at [439, 230] on div "A" at bounding box center [858, 242] width 1204 height 27
